Goal: Information Seeking & Learning: Learn about a topic

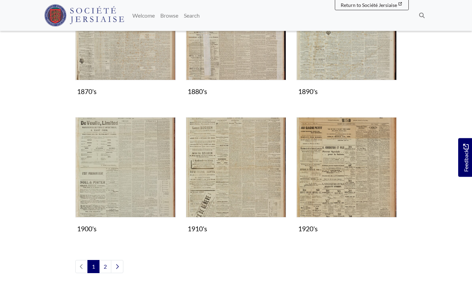
scroll to position [521, 0]
click at [344, 187] on img "Subcollection" at bounding box center [347, 168] width 100 height 100
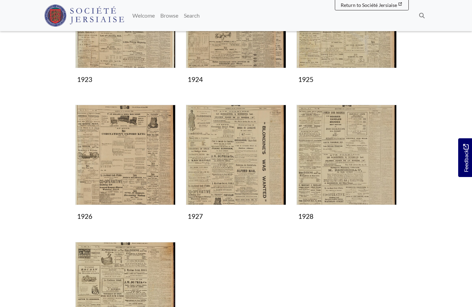
scroll to position [317, 0]
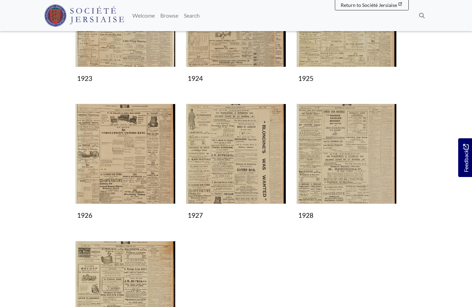
click at [242, 165] on img "Subcollection" at bounding box center [236, 154] width 100 height 100
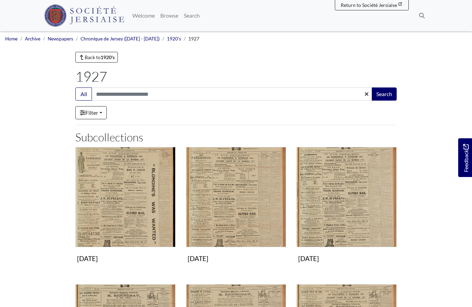
click at [242, 217] on img "Subcollection" at bounding box center [236, 197] width 100 height 100
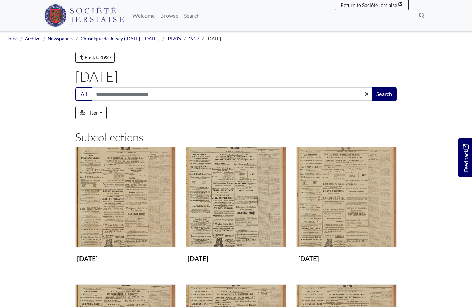
click at [139, 206] on img "Subcollection" at bounding box center [125, 197] width 100 height 100
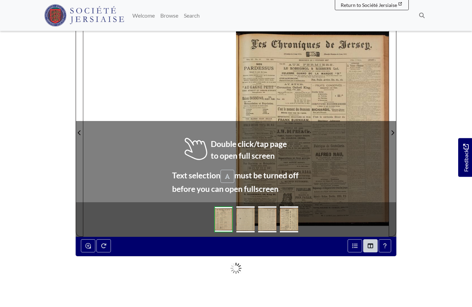
scroll to position [87, 0]
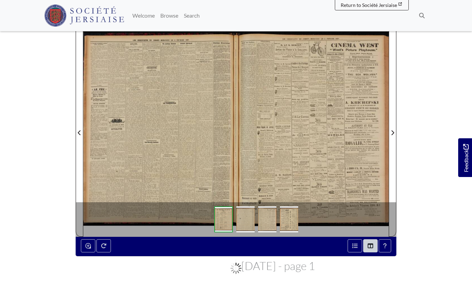
scroll to position [117, 0]
